Goal: Task Accomplishment & Management: Manage account settings

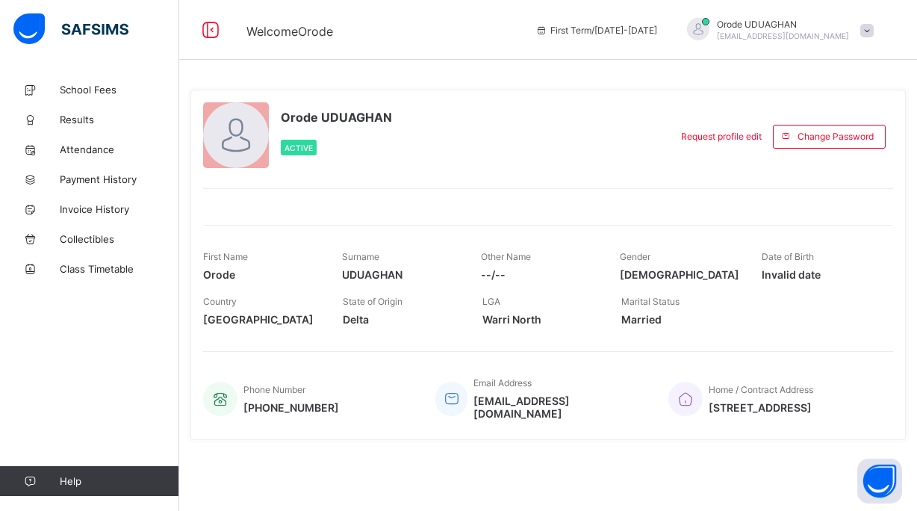
click at [643, 315] on span "Married" at bounding box center [679, 319] width 117 height 13
click at [717, 139] on span "Request profile edit" at bounding box center [721, 136] width 81 height 11
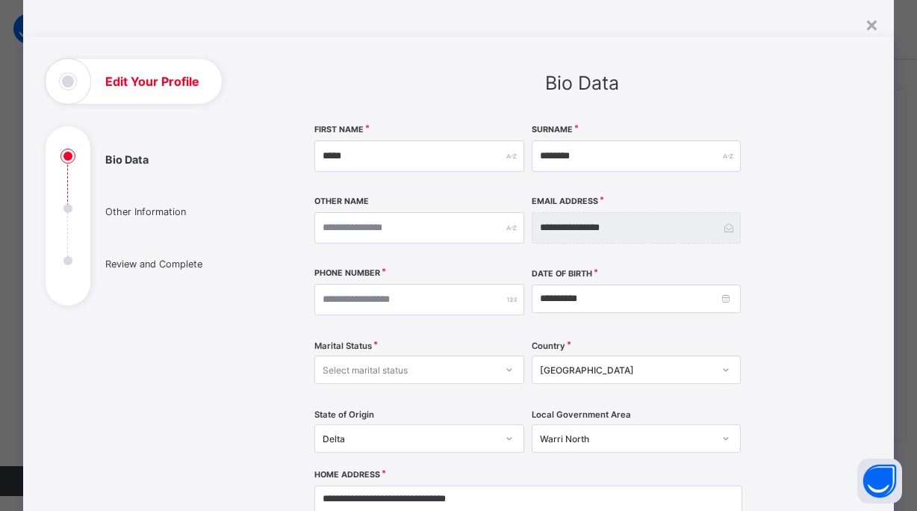
scroll to position [44, 0]
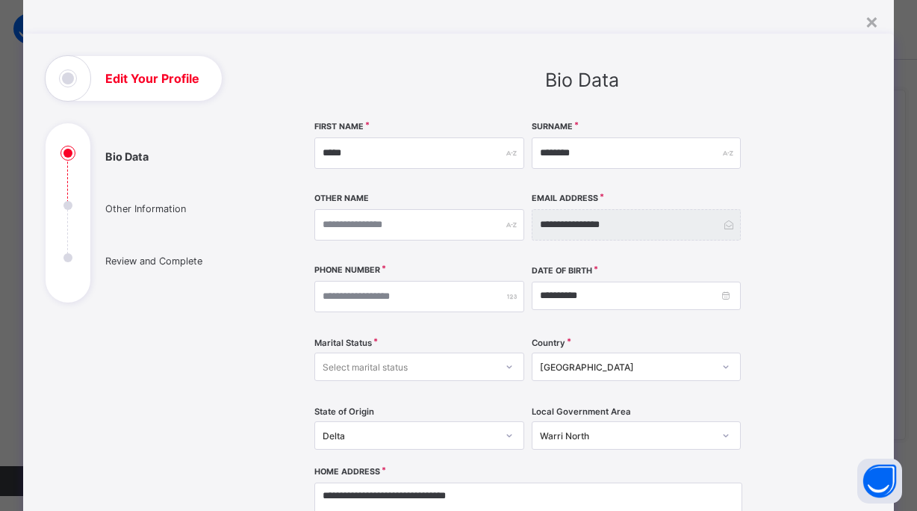
click at [481, 376] on div "Select marital status" at bounding box center [419, 366] width 210 height 28
click at [467, 405] on div "Single" at bounding box center [419, 399] width 208 height 23
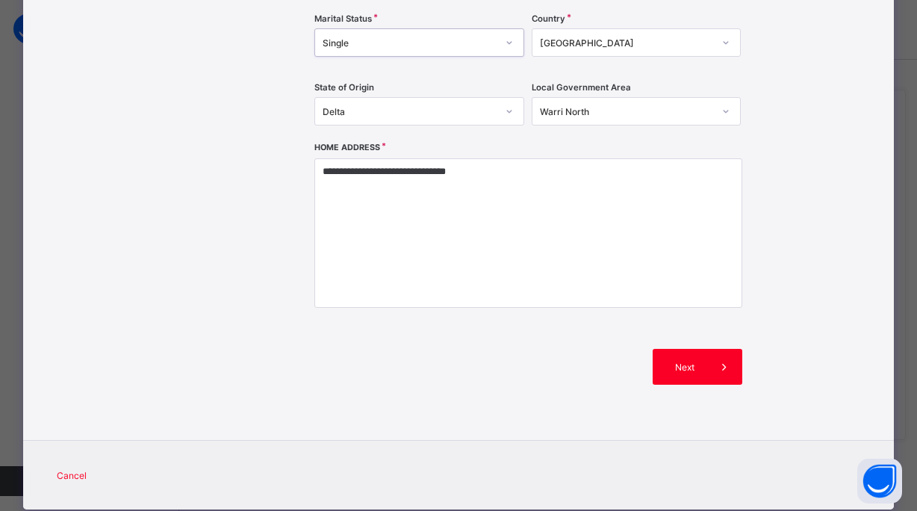
scroll to position [404, 0]
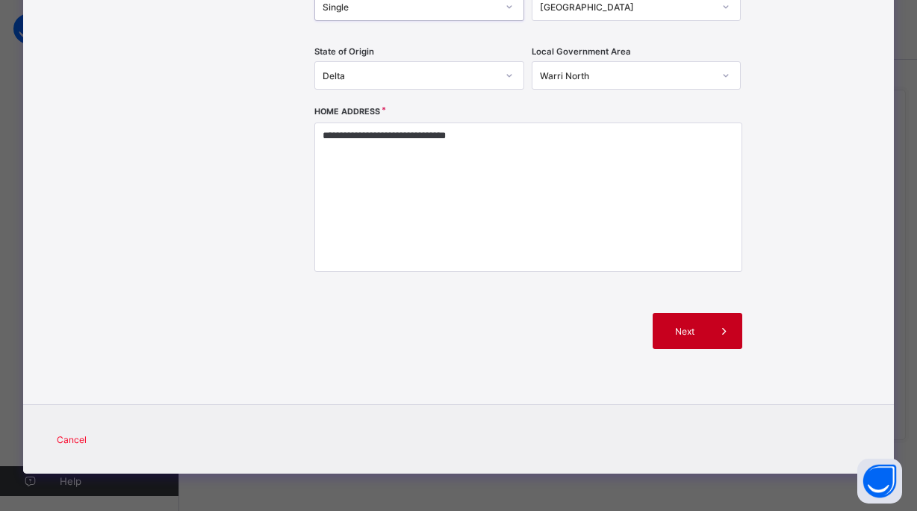
click at [679, 334] on span "Next" at bounding box center [685, 331] width 43 height 11
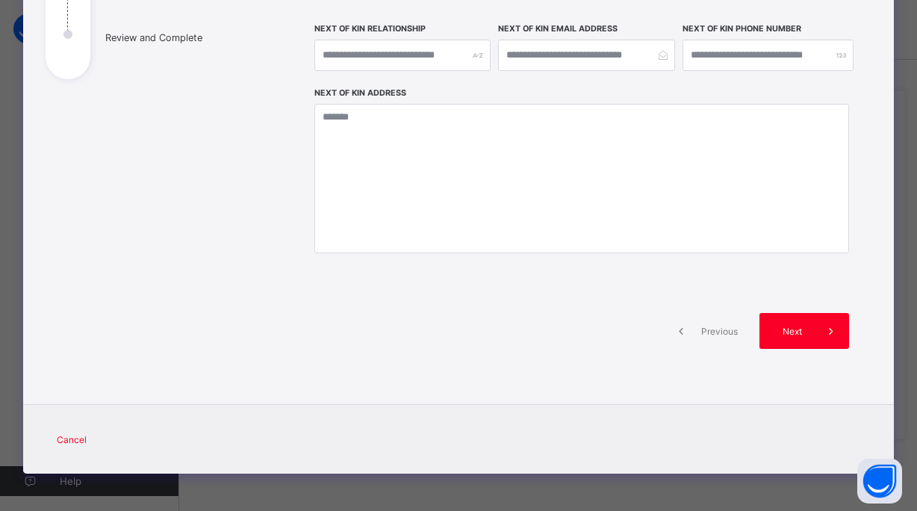
scroll to position [267, 0]
click at [790, 339] on div "Next" at bounding box center [804, 332] width 90 height 36
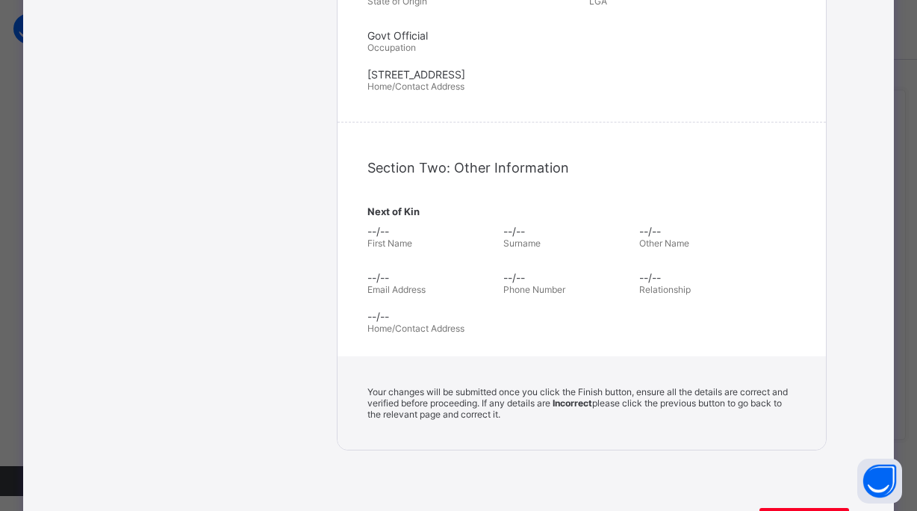
scroll to position [588, 0]
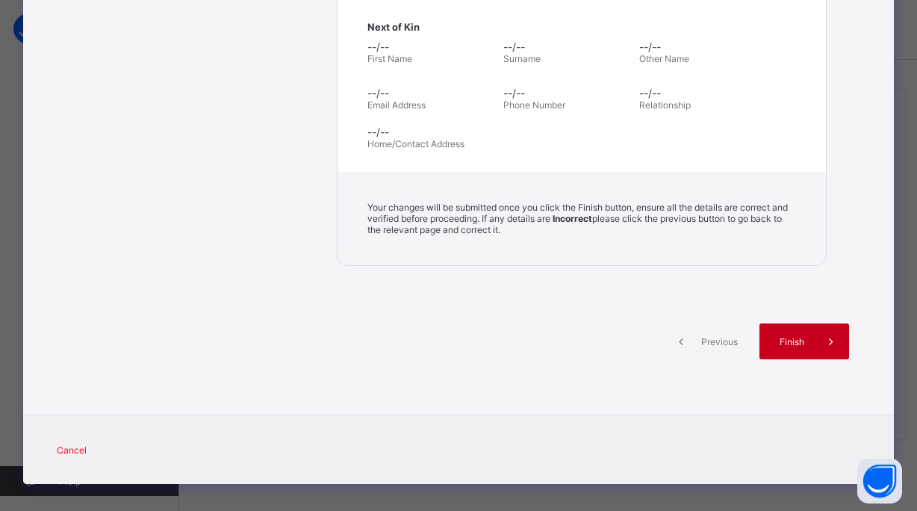
click at [783, 336] on span "Finish" at bounding box center [792, 341] width 43 height 11
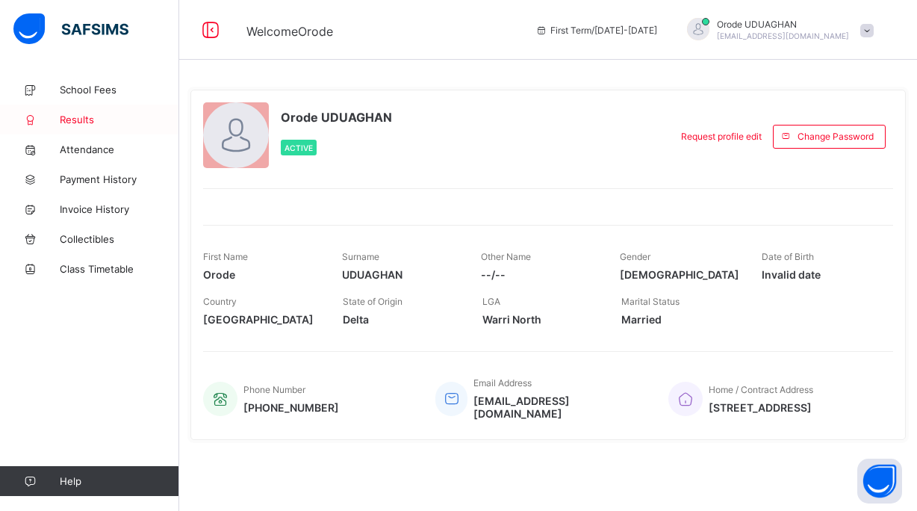
click at [80, 122] on span "Results" at bounding box center [119, 119] width 119 height 12
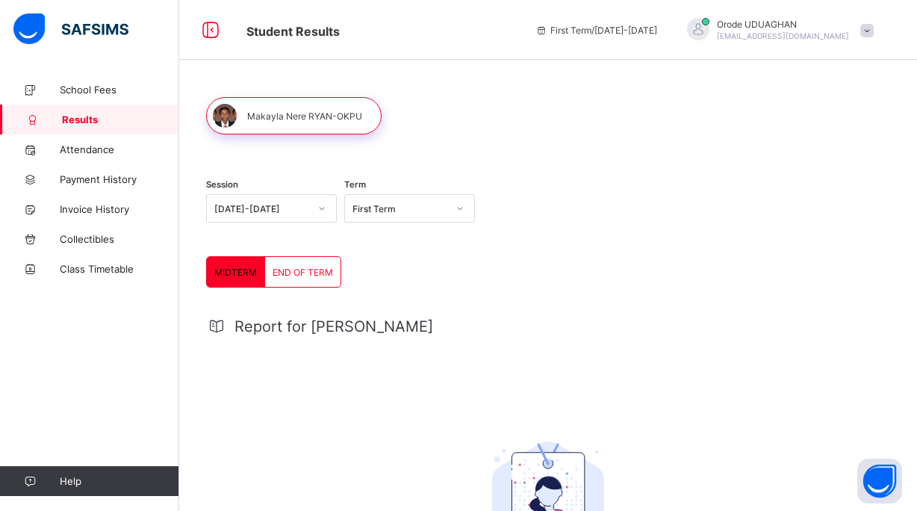
click at [295, 217] on div "[DATE]-[DATE]" at bounding box center [257, 208] width 101 height 21
click at [393, 228] on div "Term First Term" at bounding box center [409, 210] width 131 height 62
click at [304, 267] on span "END OF TERM" at bounding box center [303, 272] width 60 height 11
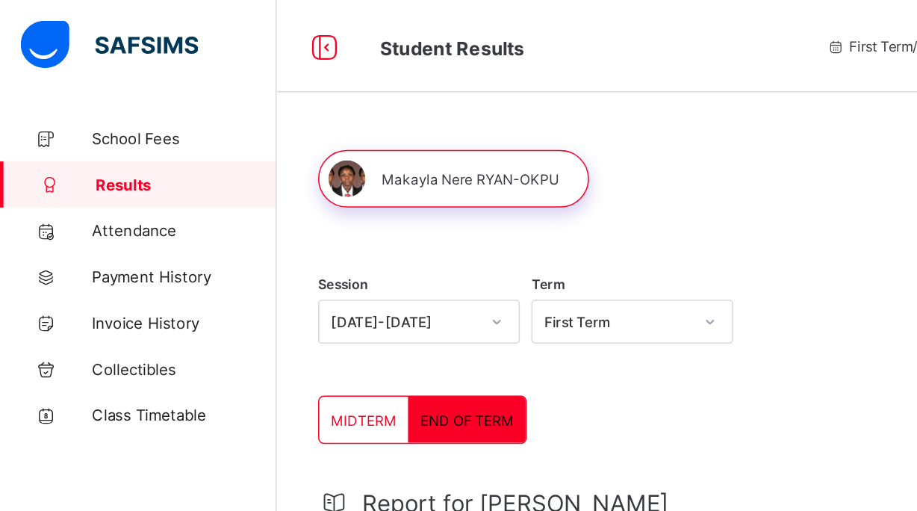
click at [283, 210] on div "[DATE]-[DATE]" at bounding box center [261, 208] width 95 height 11
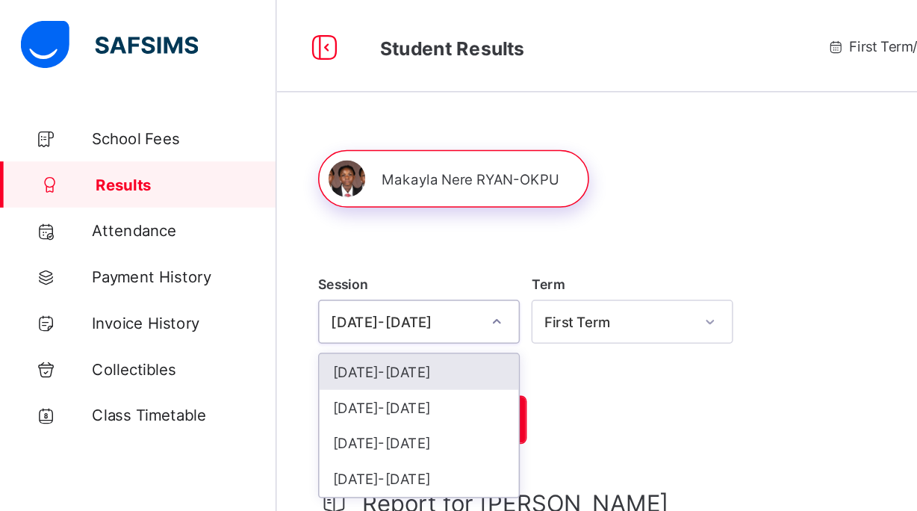
click at [258, 241] on div "2025-2026" at bounding box center [271, 240] width 129 height 23
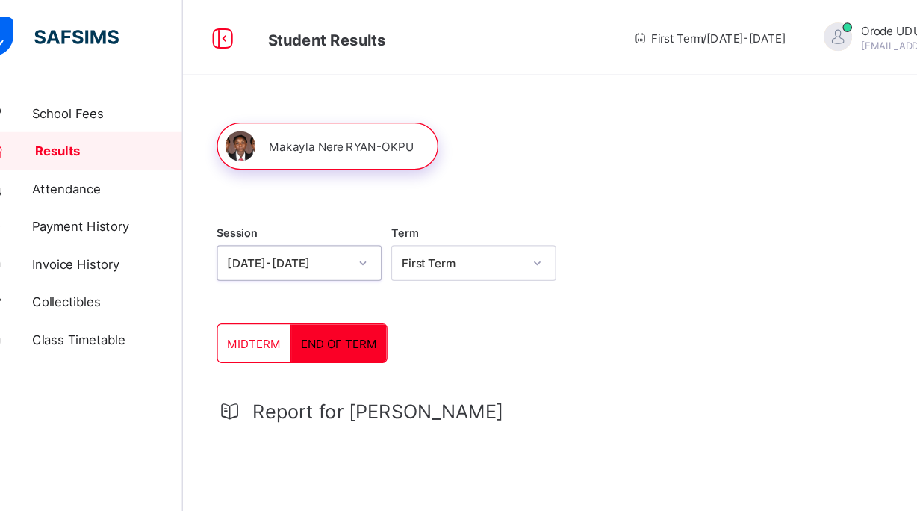
click at [225, 276] on span "MIDTERM" at bounding box center [235, 272] width 43 height 11
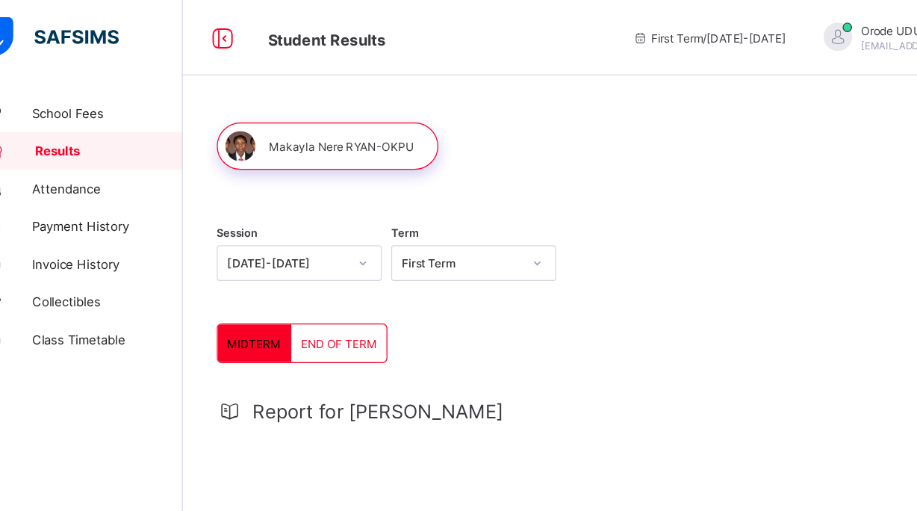
click at [401, 213] on div "First Term" at bounding box center [399, 208] width 95 height 11
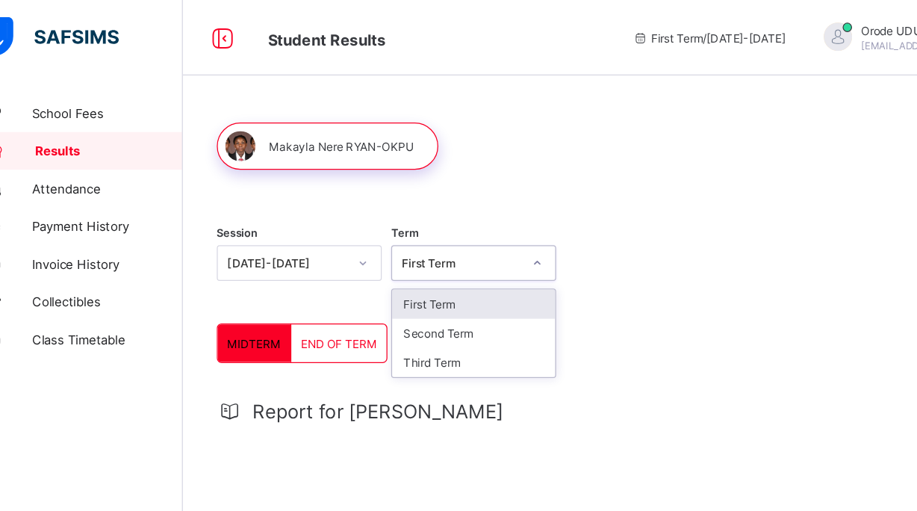
click at [393, 236] on div "First Term" at bounding box center [409, 240] width 129 height 23
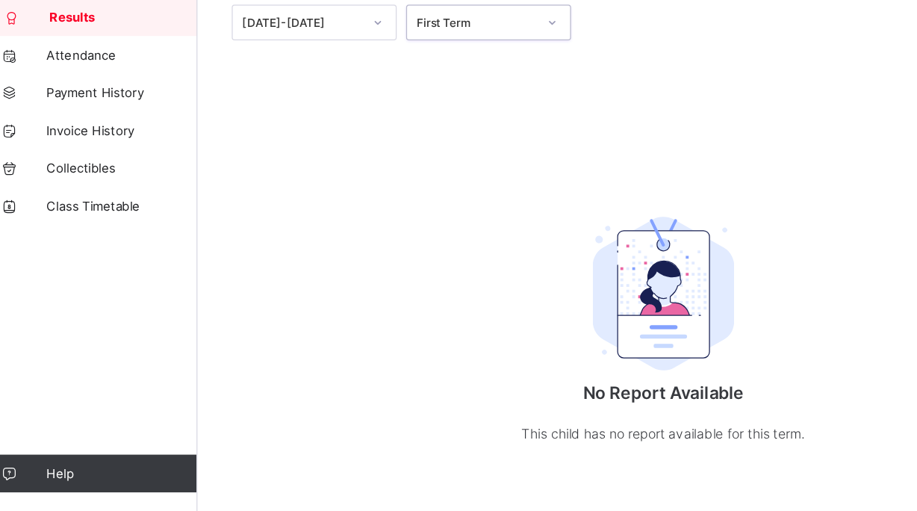
scroll to position [84, 0]
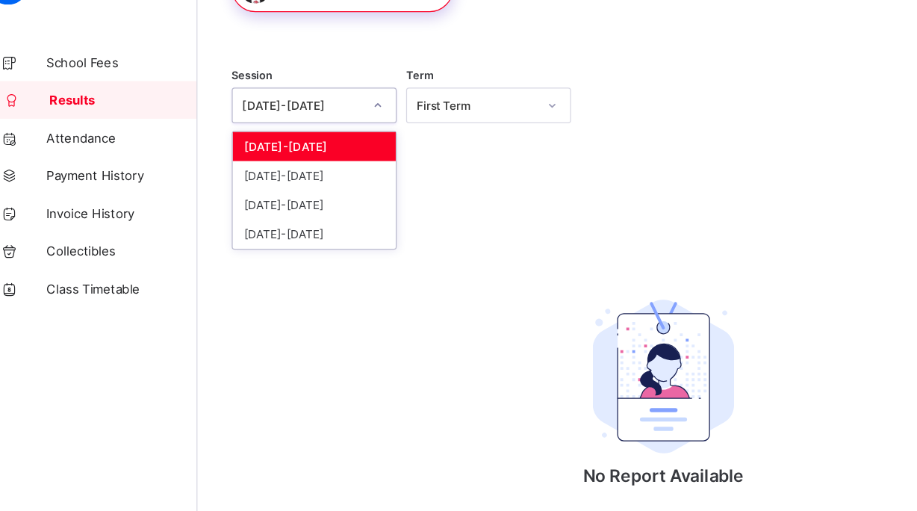
click at [287, 123] on div "2025-2026" at bounding box center [261, 124] width 95 height 11
click at [350, 152] on div "Term First Term" at bounding box center [409, 126] width 131 height 62
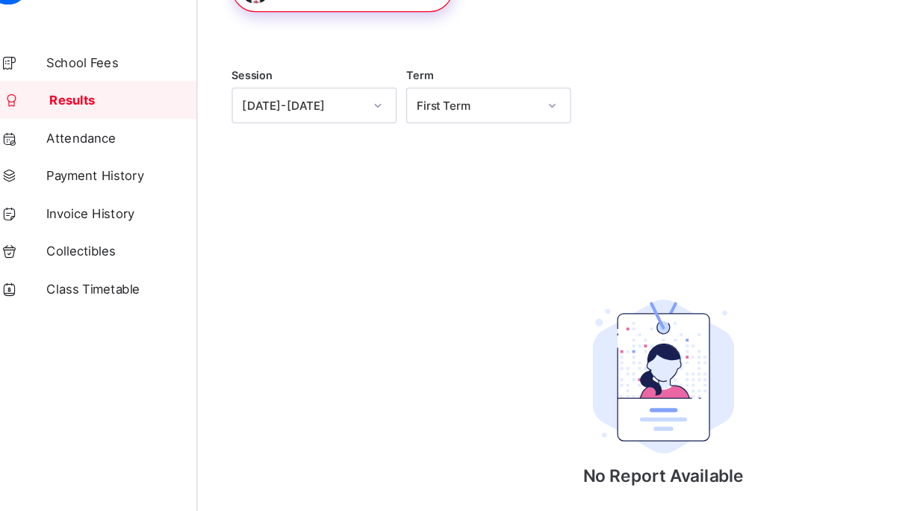
click at [391, 127] on div "First Term" at bounding box center [399, 124] width 95 height 11
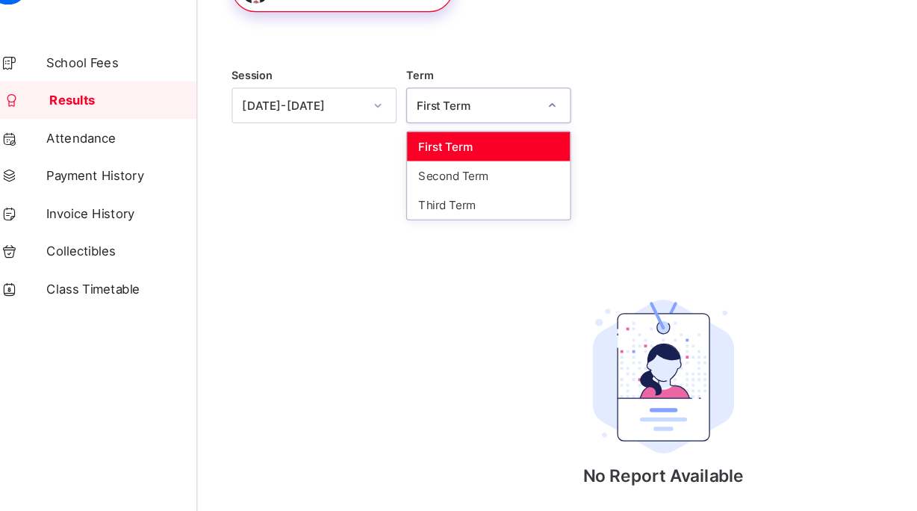
click at [311, 126] on div at bounding box center [321, 124] width 25 height 24
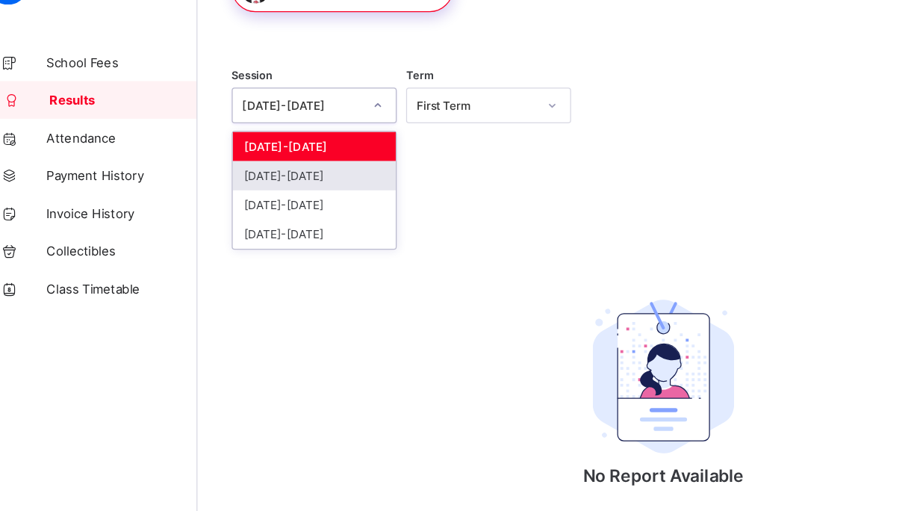
click at [299, 176] on div "[DATE]-[DATE]" at bounding box center [271, 179] width 129 height 23
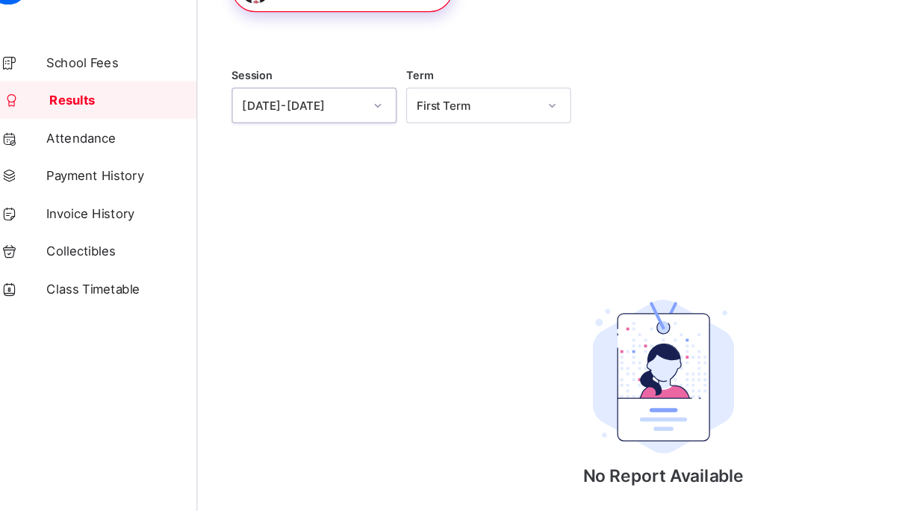
click at [383, 129] on div "First Term" at bounding box center [395, 123] width 101 height 21
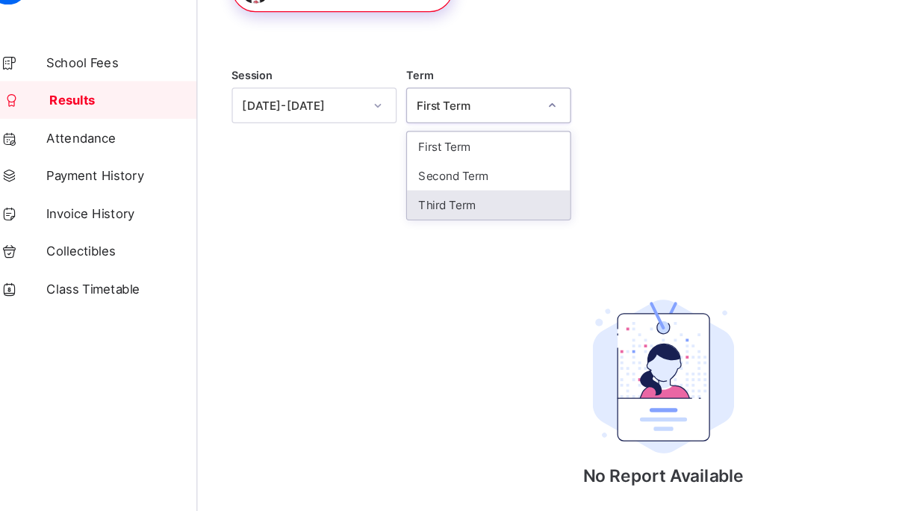
click at [395, 196] on div "Third Term" at bounding box center [409, 202] width 129 height 23
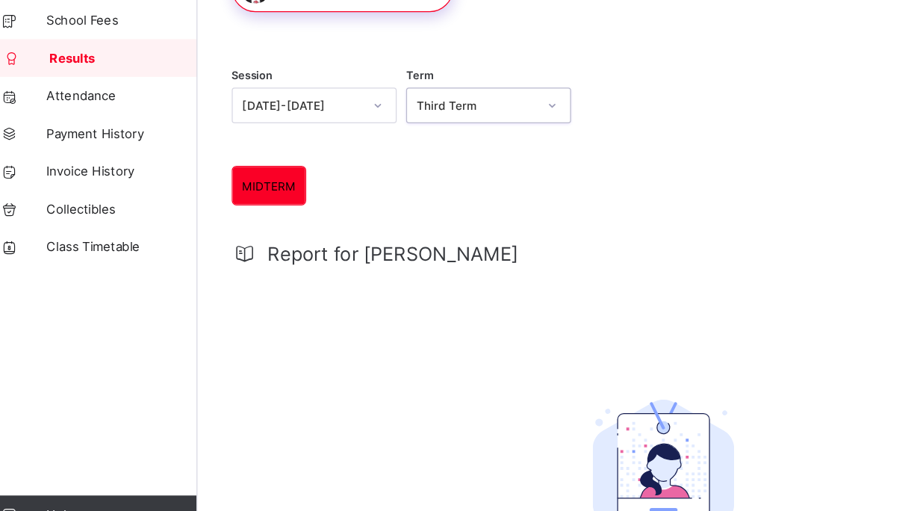
click at [234, 213] on div "MIDTERM" at bounding box center [235, 220] width 57 height 30
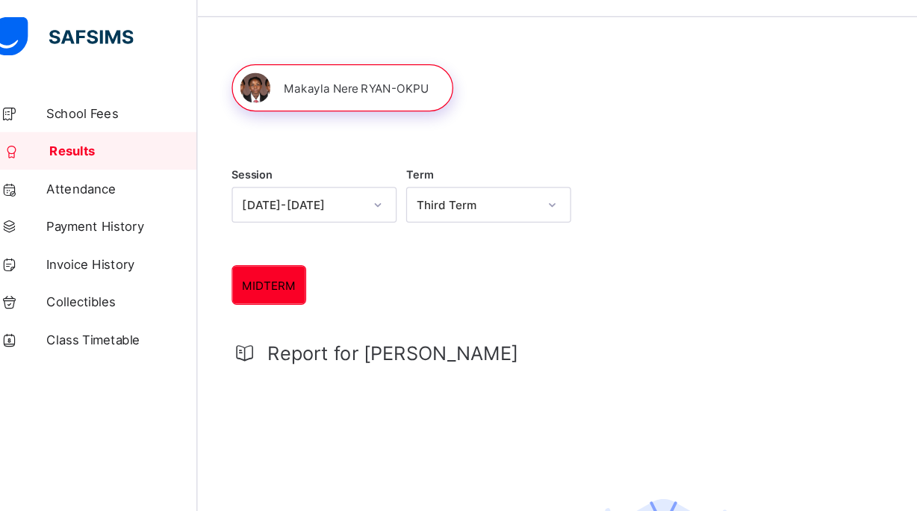
scroll to position [0, 0]
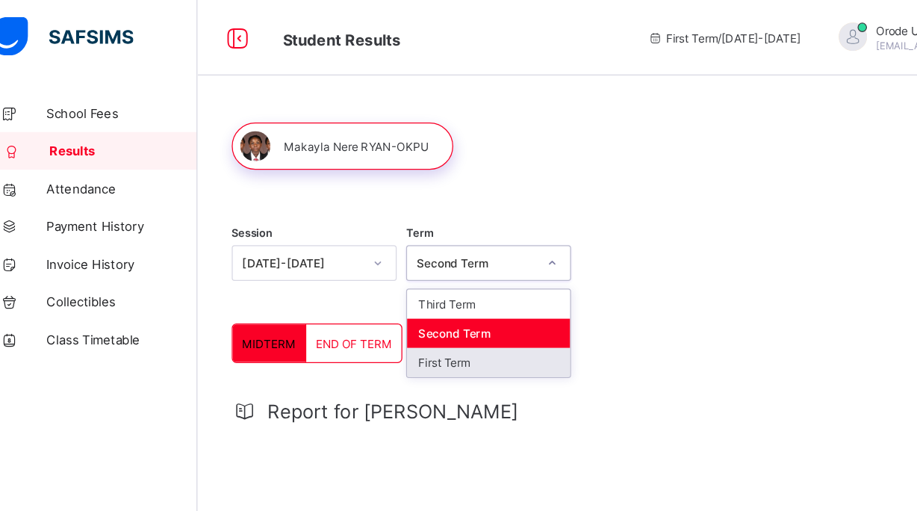
click at [385, 288] on div "First Term" at bounding box center [409, 287] width 129 height 23
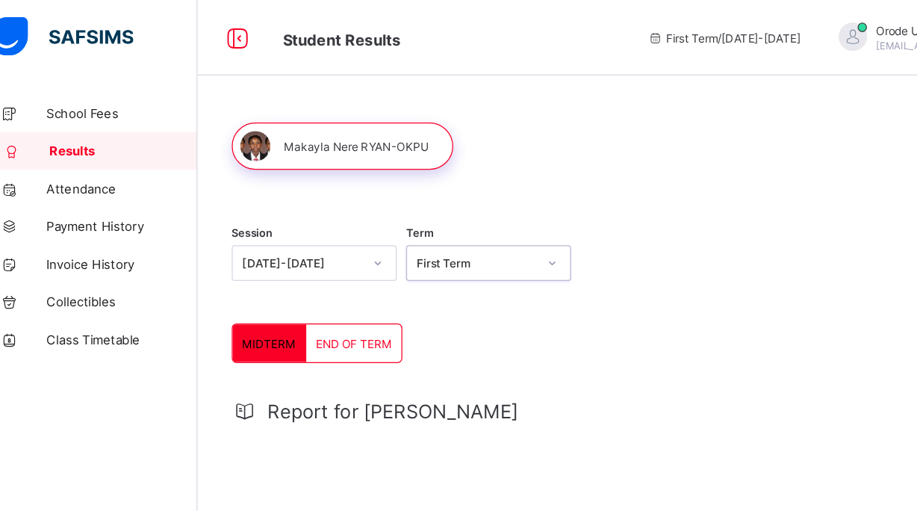
click at [376, 210] on div "First Term" at bounding box center [399, 208] width 95 height 11
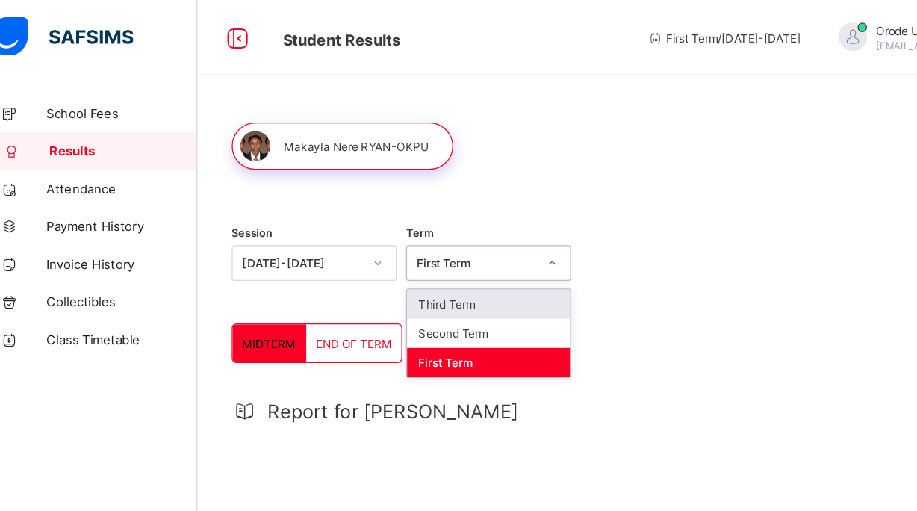
click at [377, 231] on div "Third Term" at bounding box center [409, 240] width 129 height 23
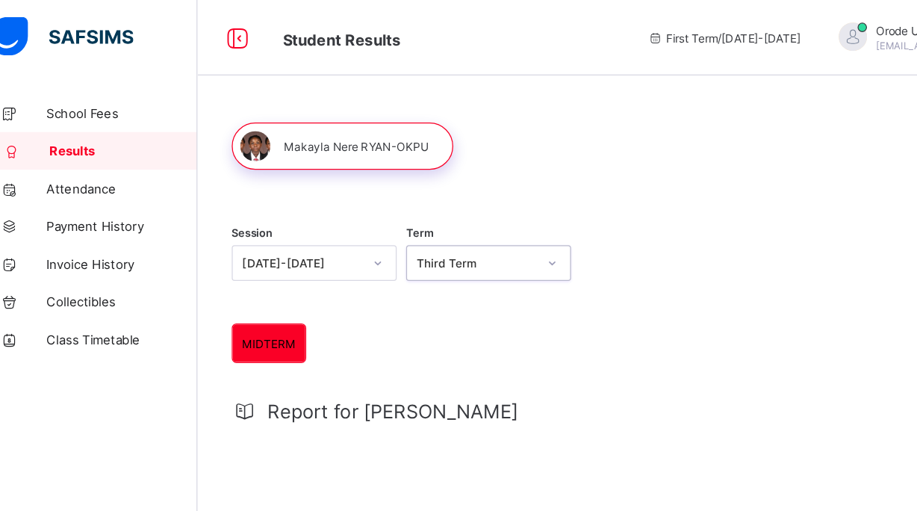
click at [229, 272] on span "MIDTERM" at bounding box center [235, 272] width 43 height 11
click at [237, 277] on span "MIDTERM" at bounding box center [235, 272] width 43 height 11
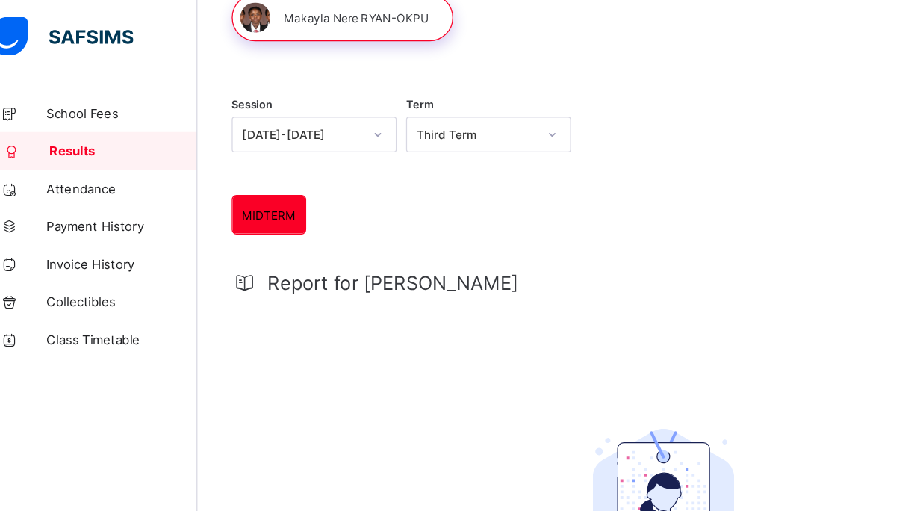
scroll to position [60, 0]
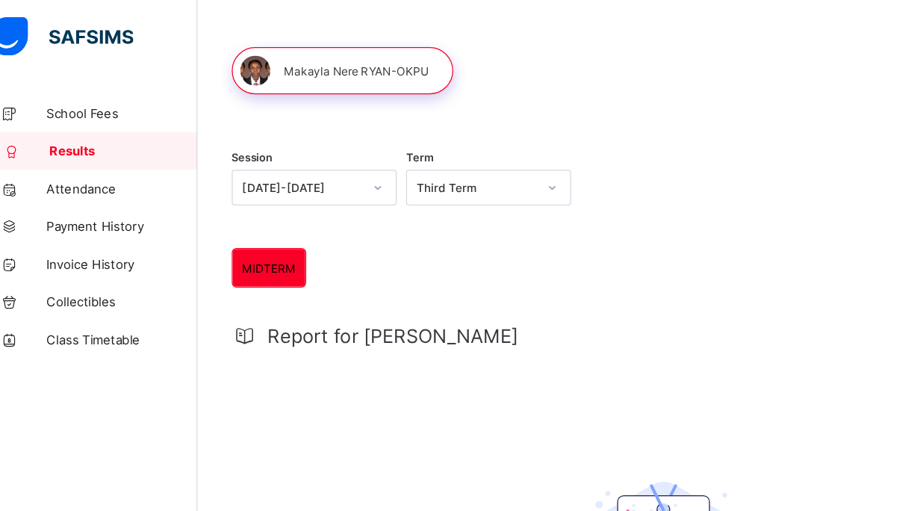
click at [225, 212] on span "MIDTERM" at bounding box center [235, 212] width 43 height 11
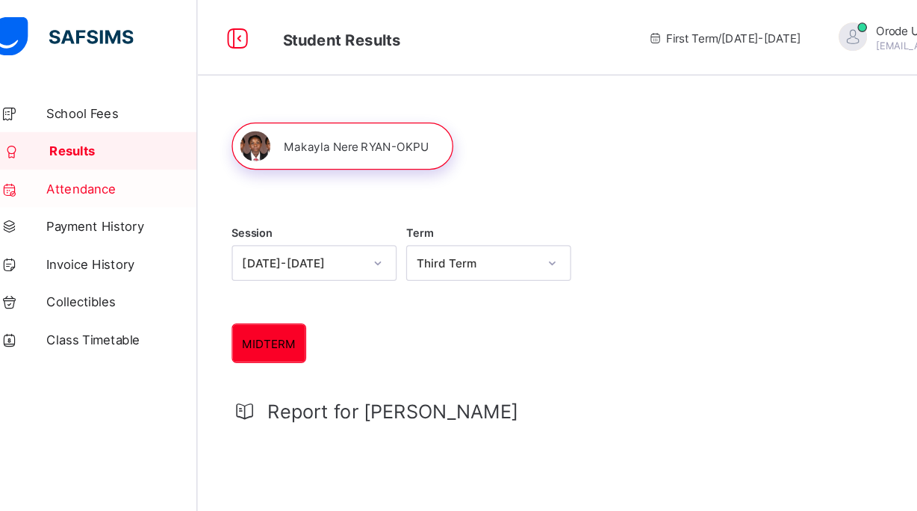
click at [90, 151] on span "Attendance" at bounding box center [119, 149] width 119 height 12
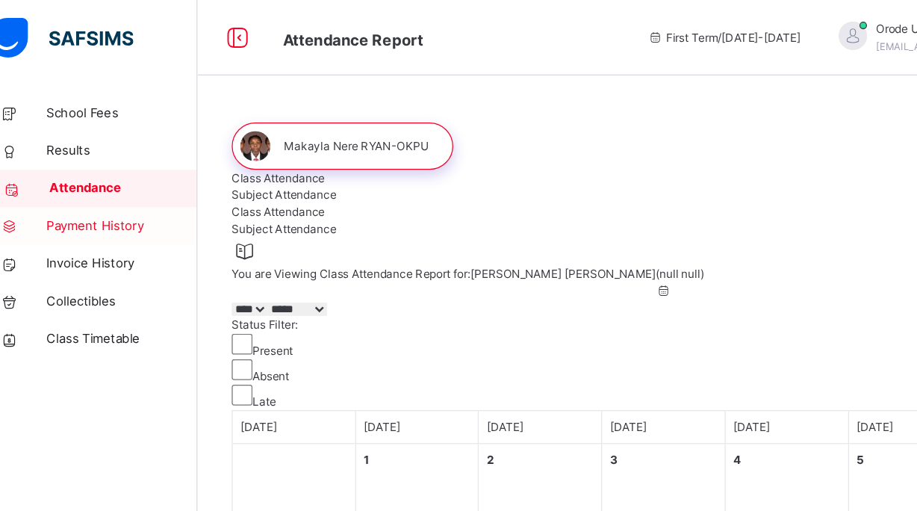
click at [68, 184] on span "Payment History" at bounding box center [119, 179] width 119 height 15
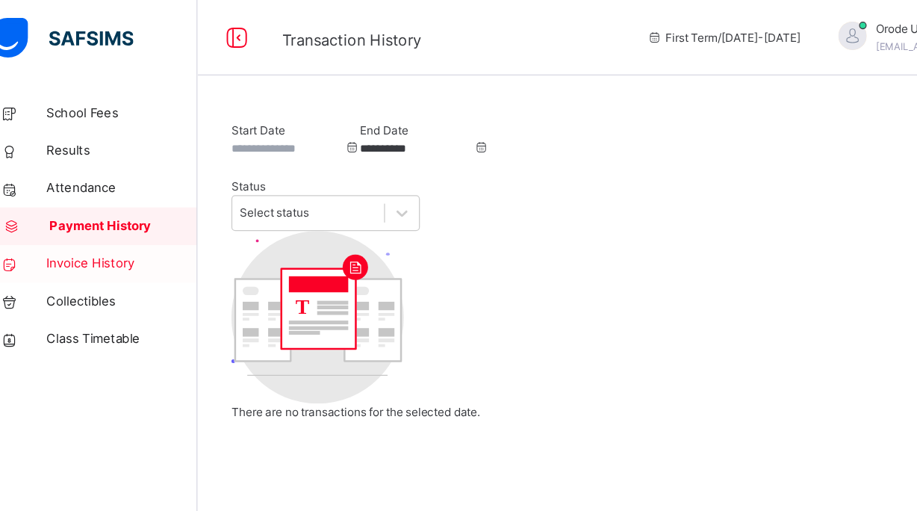
click at [90, 206] on span "Invoice History" at bounding box center [119, 209] width 119 height 15
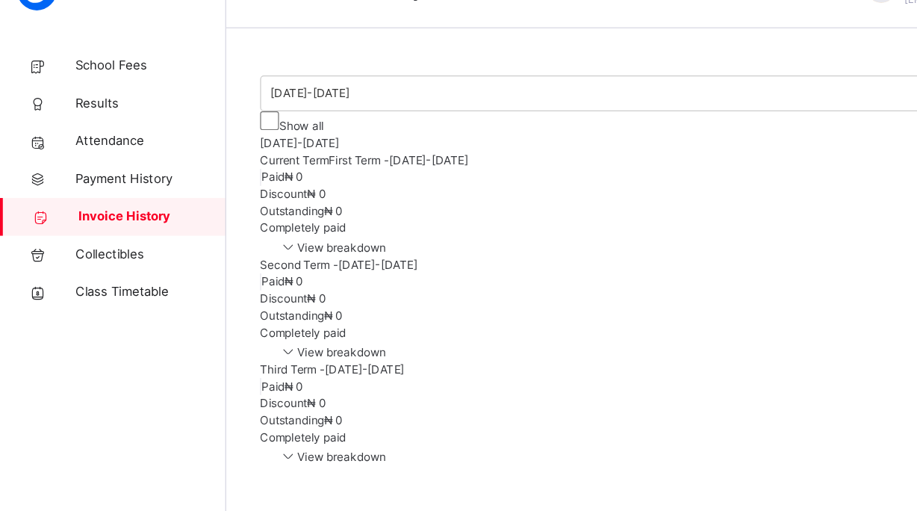
scroll to position [16, 0]
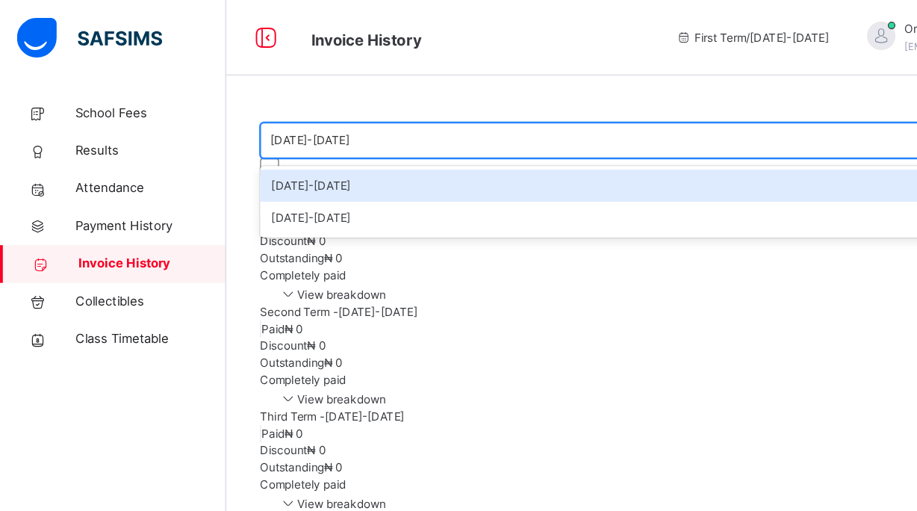
click at [258, 102] on div "[DATE]-[DATE]" at bounding box center [534, 111] width 655 height 23
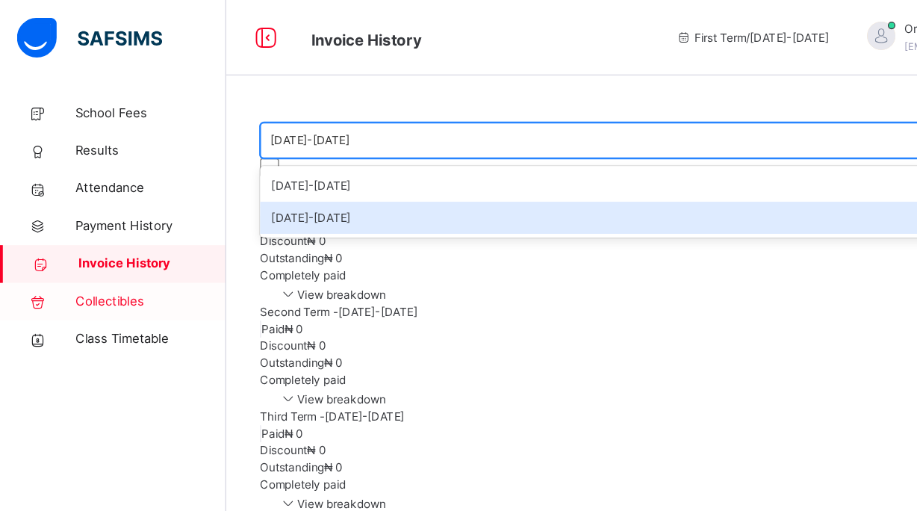
click at [80, 245] on span "Collectibles" at bounding box center [119, 238] width 119 height 15
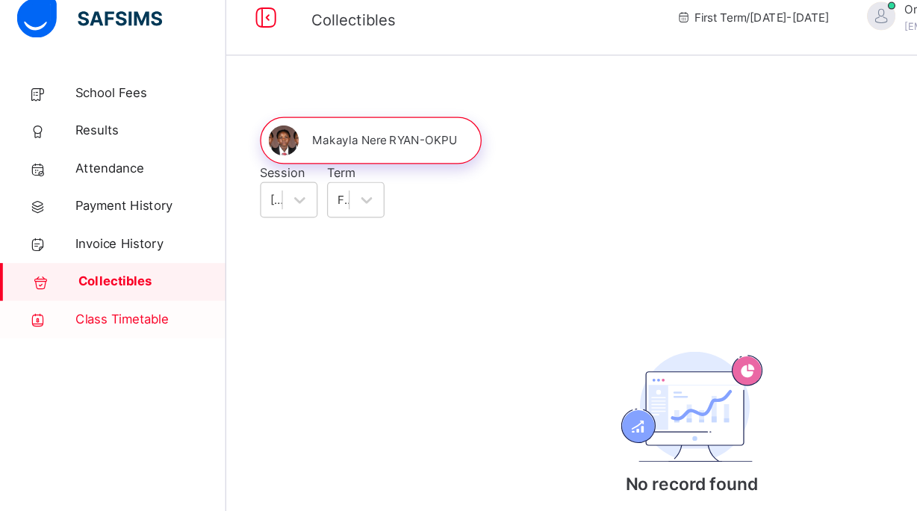
click at [96, 273] on span "Class Timetable" at bounding box center [119, 268] width 119 height 15
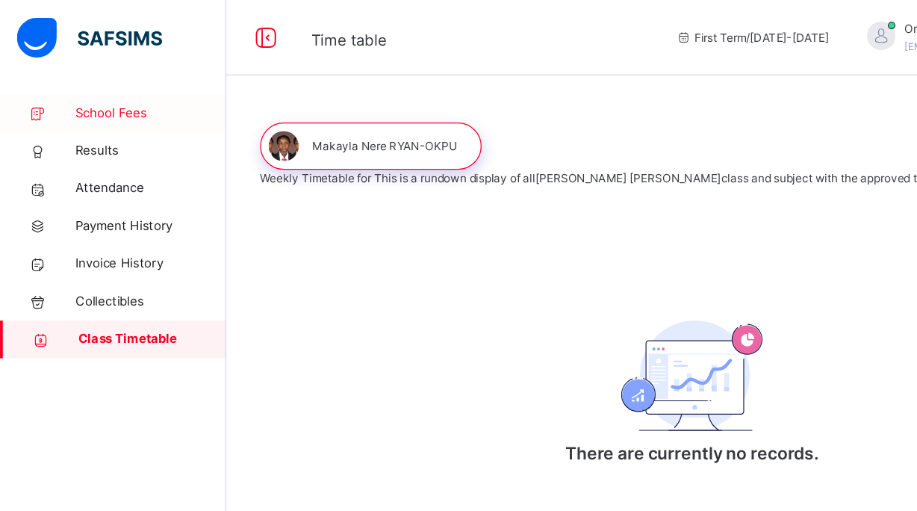
click at [75, 92] on span "School Fees" at bounding box center [119, 89] width 119 height 15
